Goal: Navigation & Orientation: Understand site structure

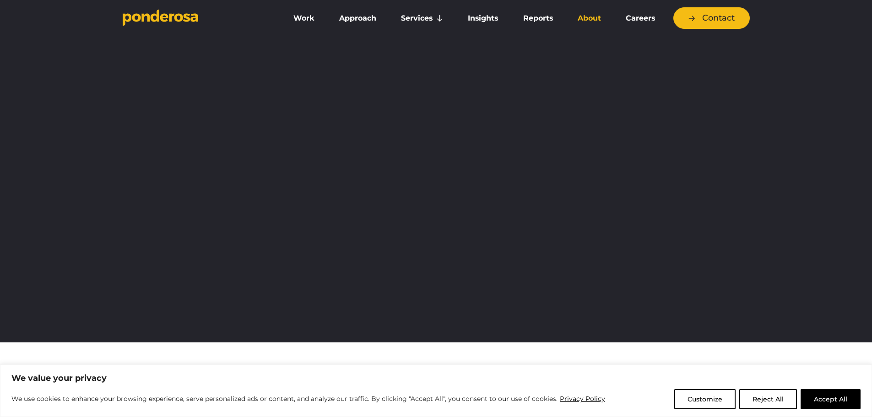
click at [584, 16] on link "About" at bounding box center [589, 18] width 44 height 19
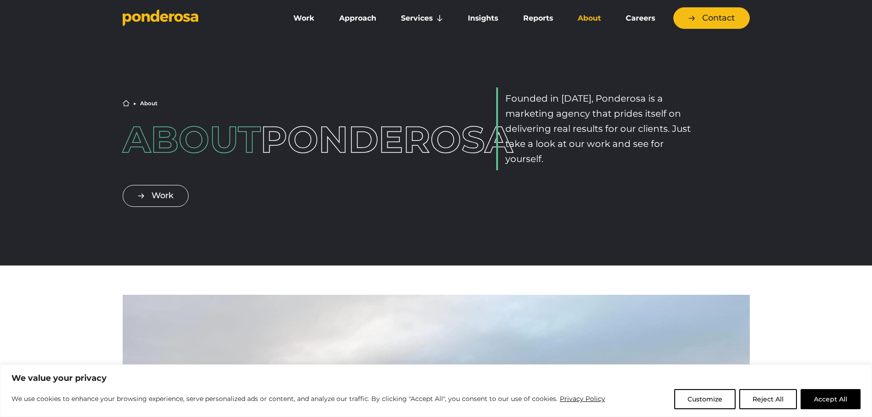
click at [188, 18] on icon "Go to homepage" at bounding box center [186, 17] width 7 height 8
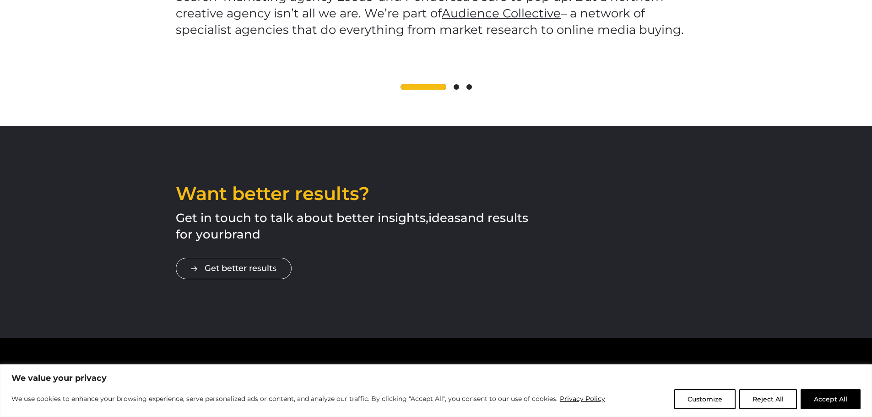
scroll to position [1643, 0]
